Goal: Navigation & Orientation: Find specific page/section

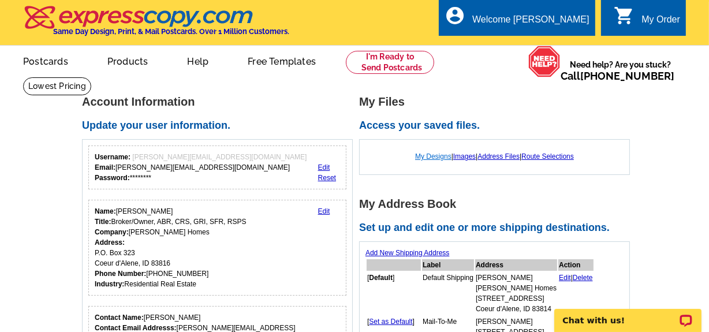
click at [422, 156] on link "My Designs" at bounding box center [433, 156] width 36 height 8
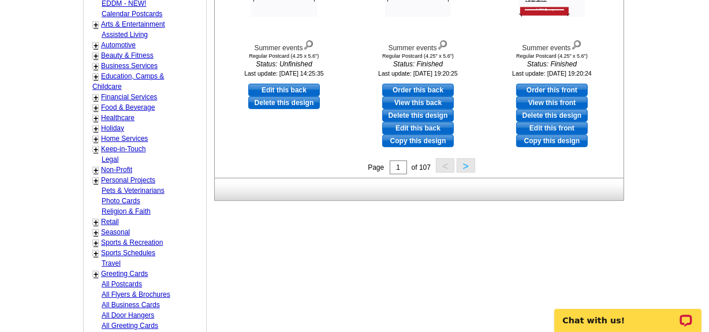
scroll to position [578, 0]
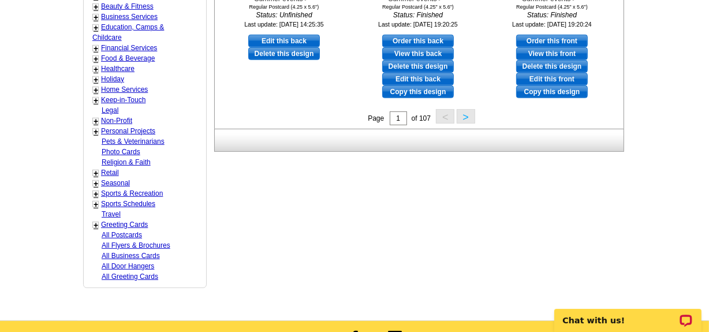
click at [465, 116] on button ">" at bounding box center [466, 116] width 18 height 14
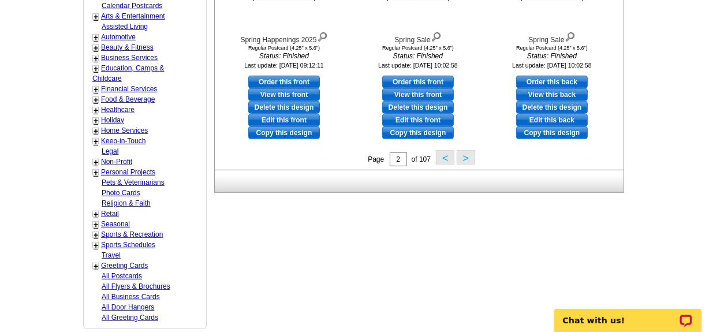
scroll to position [537, 0]
click at [464, 162] on button ">" at bounding box center [466, 157] width 18 height 14
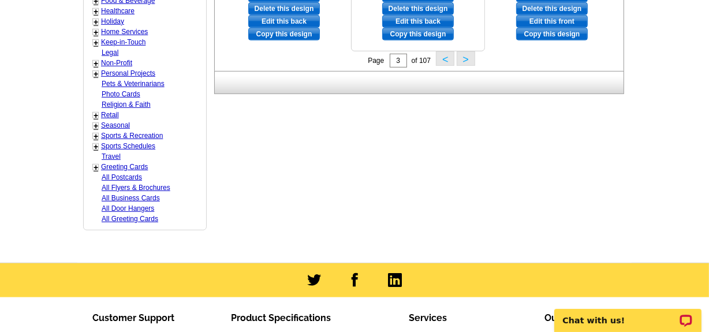
scroll to position [642, 0]
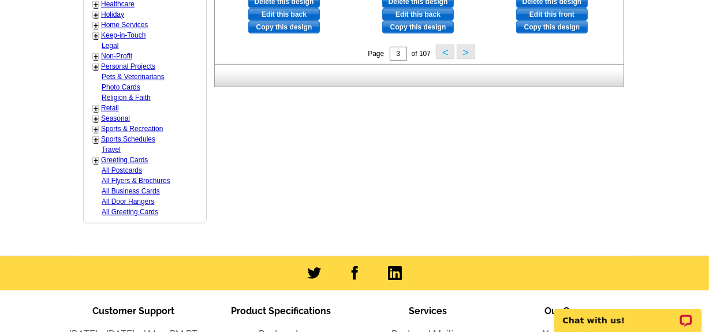
click at [467, 50] on button ">" at bounding box center [466, 51] width 18 height 14
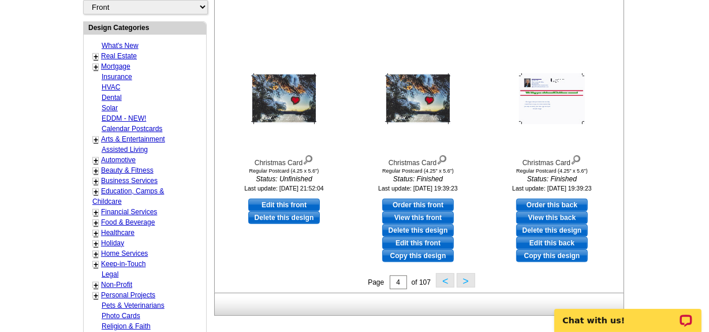
scroll to position [433, 0]
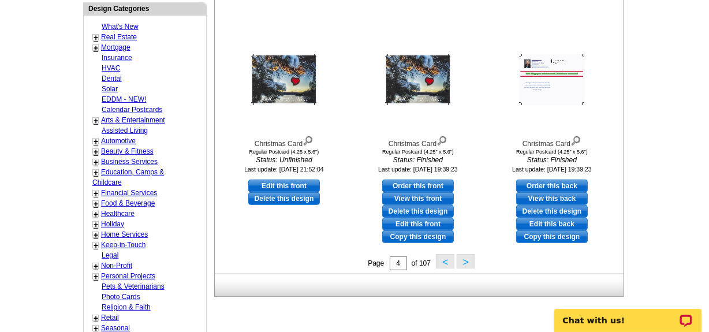
click at [465, 263] on button ">" at bounding box center [466, 261] width 18 height 14
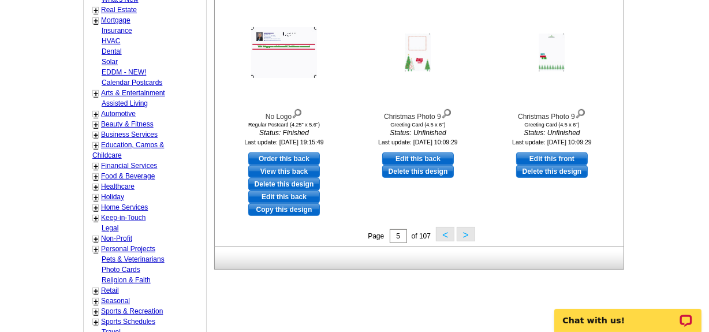
scroll to position [485, 0]
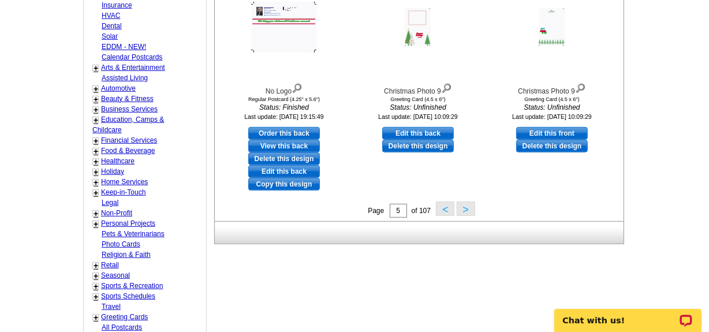
click at [466, 209] on button ">" at bounding box center [466, 209] width 18 height 14
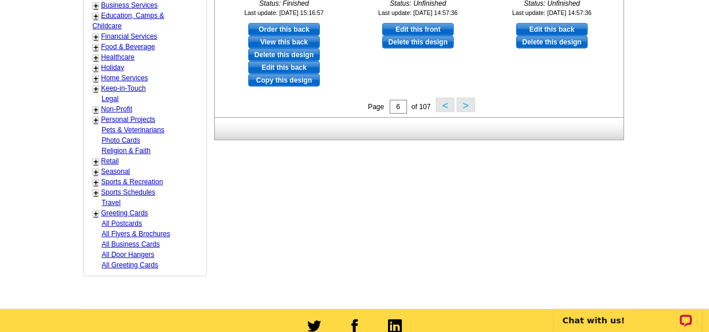
scroll to position [590, 0]
click at [467, 100] on button ">" at bounding box center [466, 104] width 18 height 14
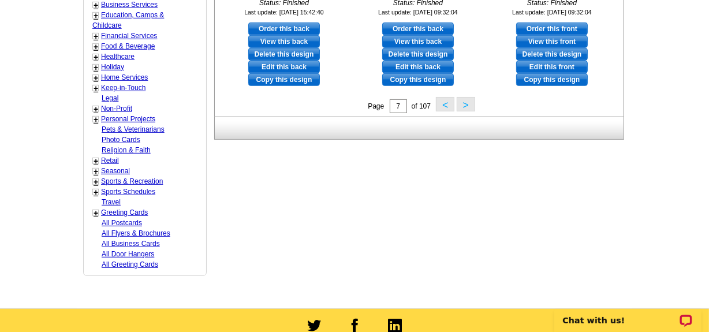
click at [468, 104] on button ">" at bounding box center [466, 104] width 18 height 14
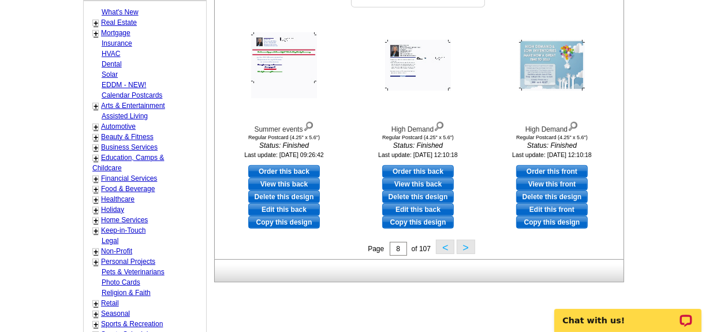
scroll to position [537, 0]
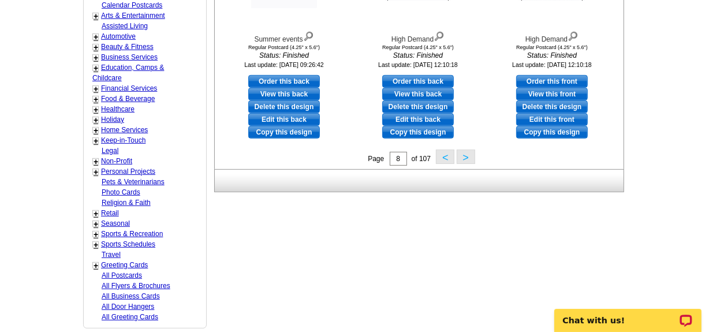
click at [464, 158] on button ">" at bounding box center [466, 157] width 18 height 14
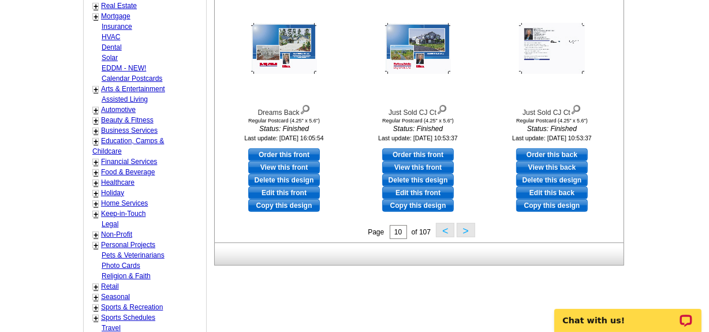
scroll to position [485, 0]
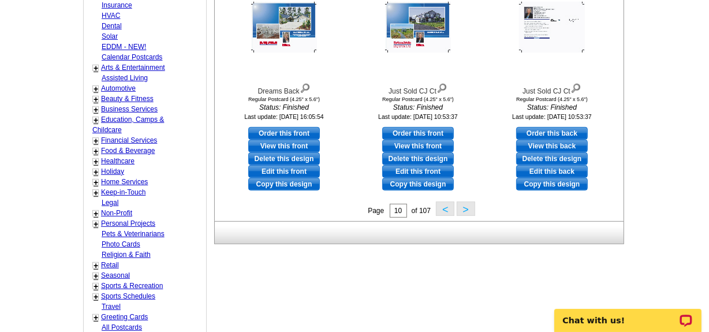
click at [464, 213] on button ">" at bounding box center [466, 209] width 18 height 14
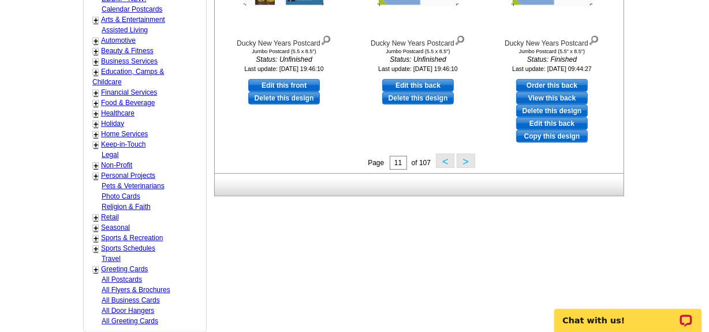
scroll to position [537, 0]
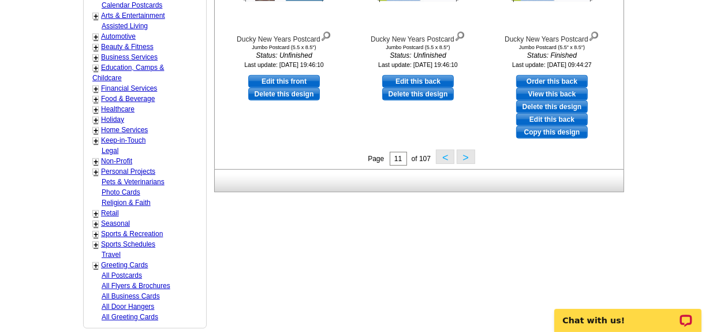
click at [468, 154] on button ">" at bounding box center [466, 157] width 18 height 14
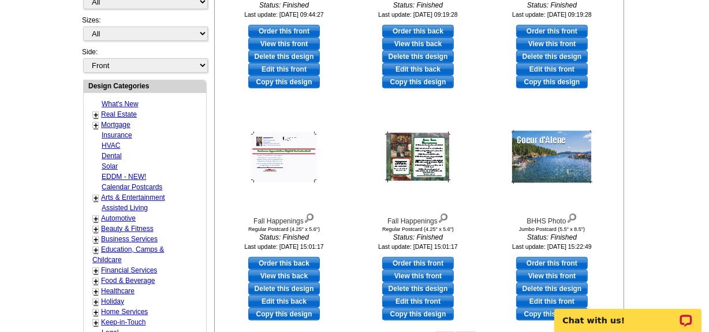
scroll to position [380, 0]
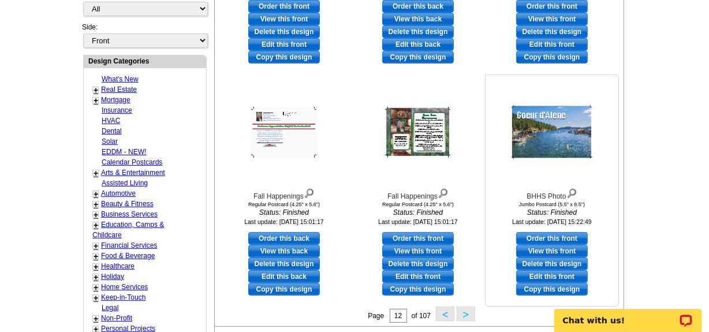
click at [564, 133] on img at bounding box center [552, 133] width 81 height 54
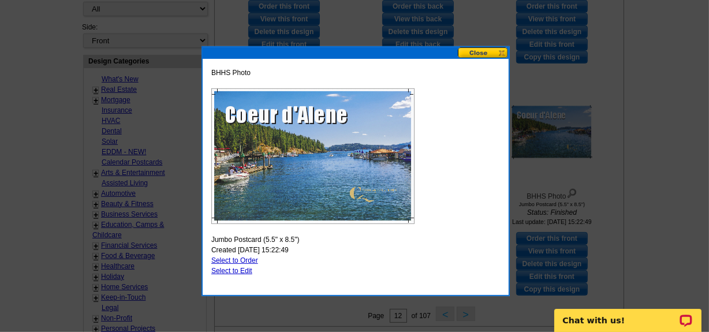
click at [492, 47] on button at bounding box center [483, 52] width 51 height 11
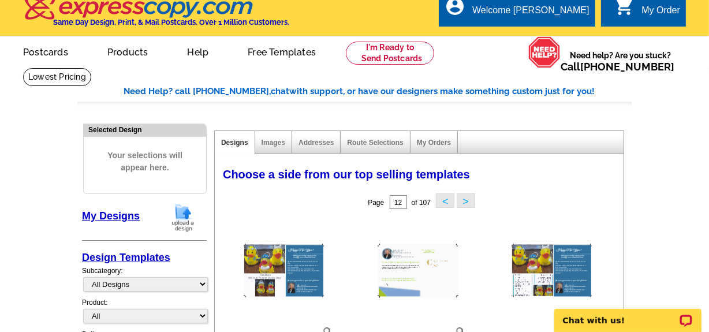
scroll to position [0, 0]
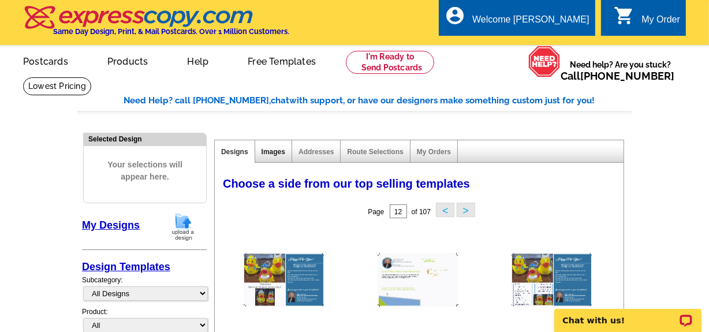
click at [272, 155] on link "Images" at bounding box center [274, 152] width 24 height 8
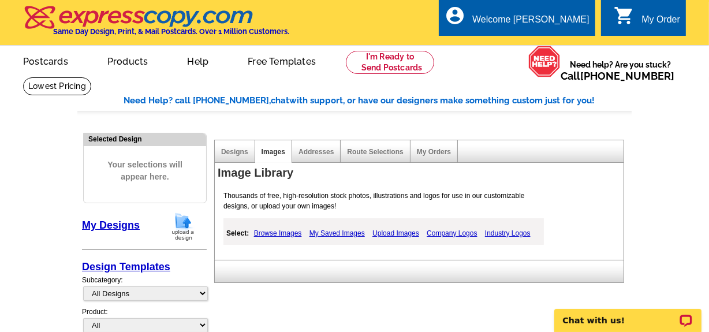
click at [340, 233] on link "My Saved Images" at bounding box center [337, 233] width 61 height 14
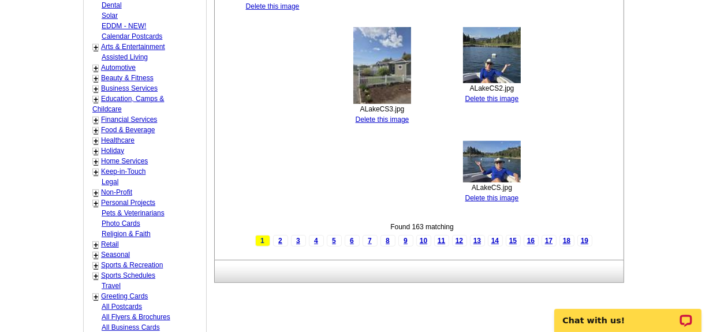
scroll to position [525, 0]
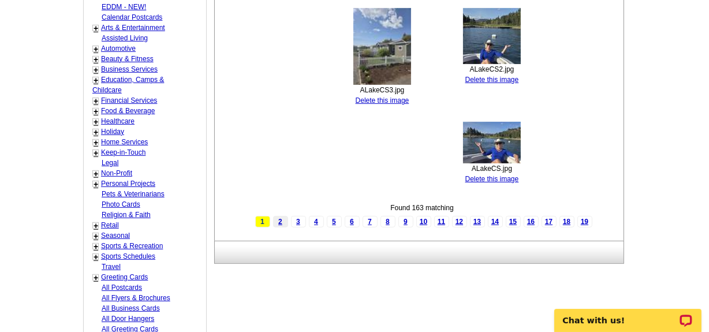
click at [279, 221] on link "2" at bounding box center [280, 222] width 15 height 12
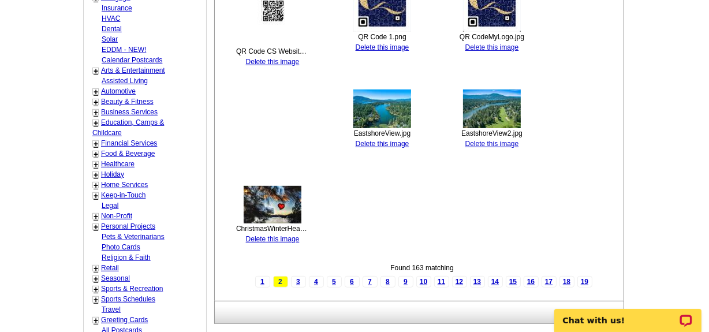
scroll to position [578, 0]
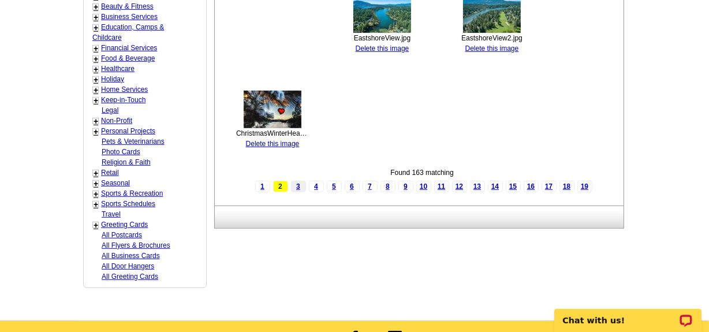
click at [297, 184] on link "3" at bounding box center [298, 187] width 15 height 12
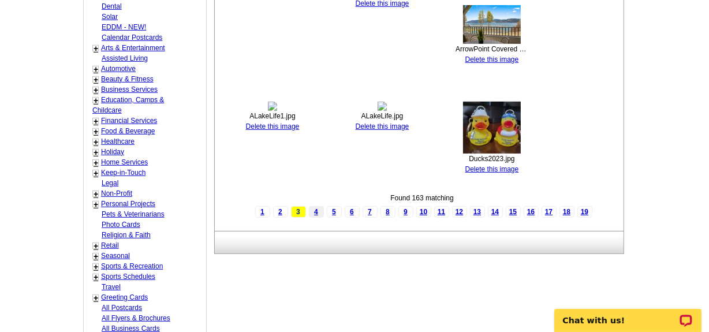
scroll to position [525, 0]
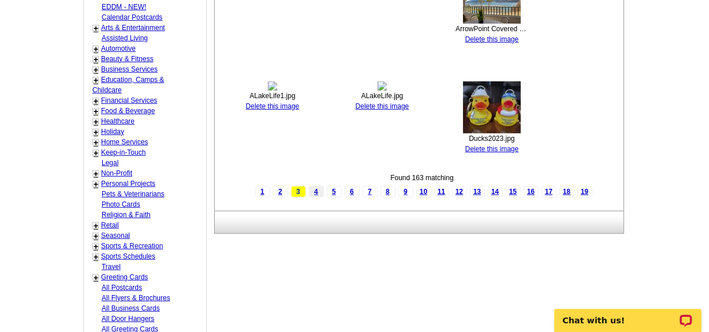
click at [319, 195] on link "4" at bounding box center [316, 192] width 15 height 12
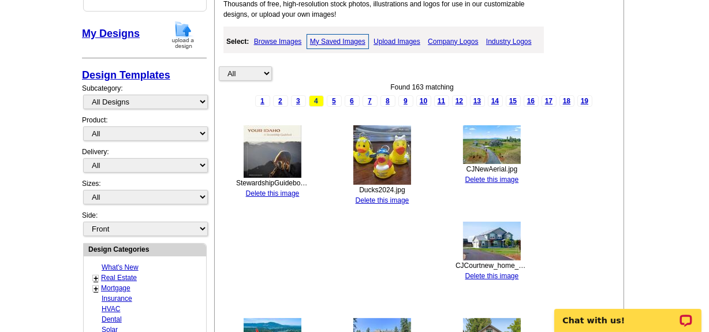
scroll to position [157, 0]
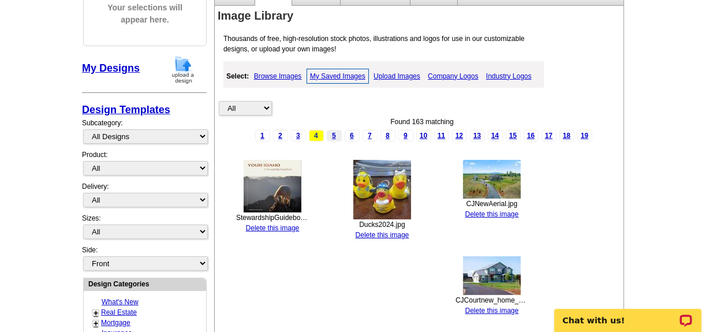
click at [330, 136] on link "5" at bounding box center [334, 136] width 15 height 12
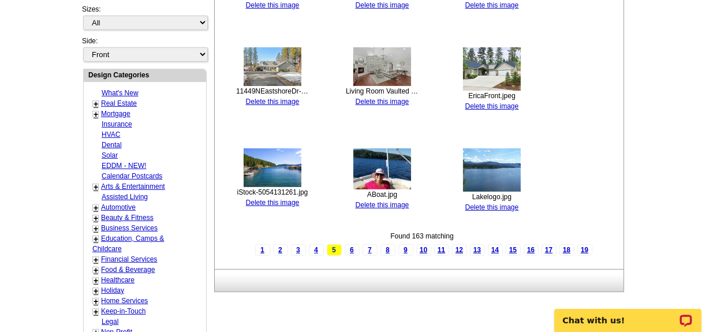
scroll to position [367, 0]
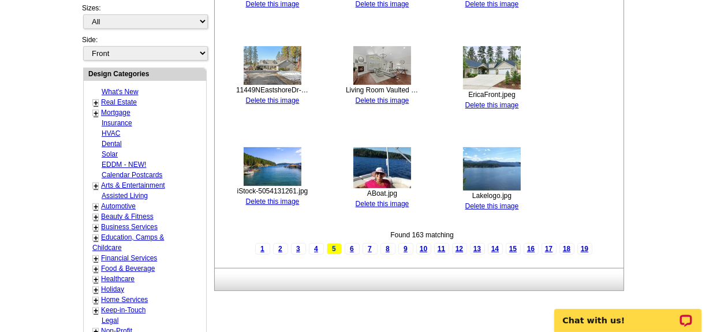
click at [283, 170] on img at bounding box center [273, 166] width 58 height 39
